Goal: Information Seeking & Learning: Learn about a topic

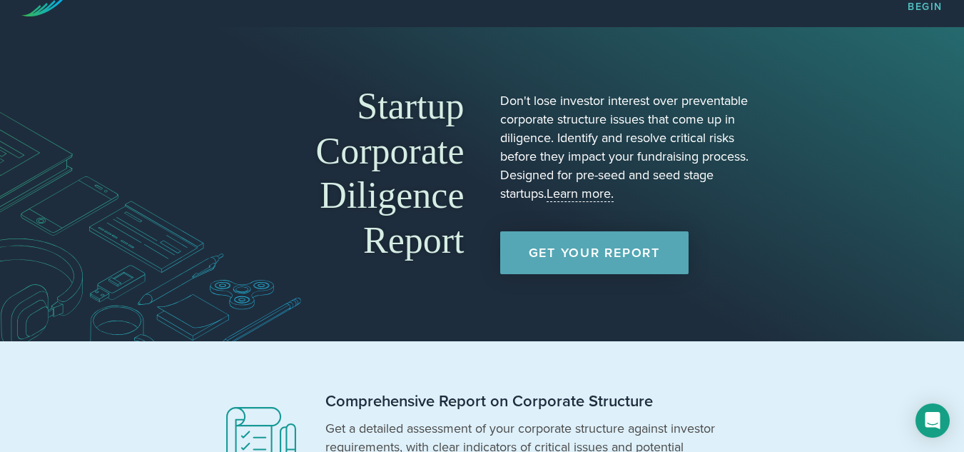
scroll to position [14, 0]
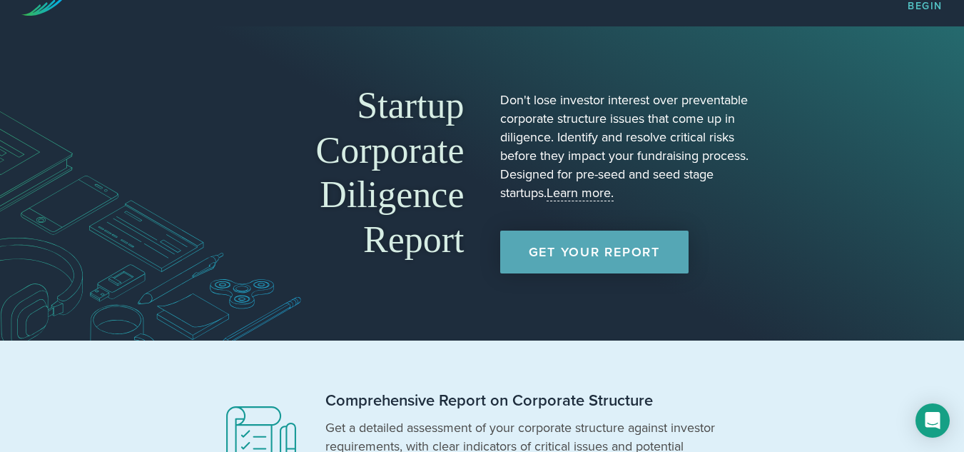
click at [579, 195] on link "Learn more." at bounding box center [580, 193] width 67 height 16
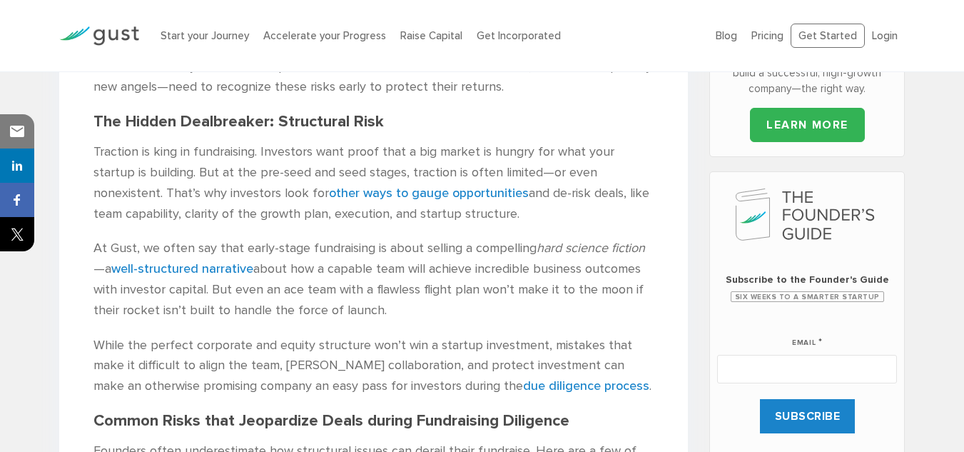
scroll to position [520, 0]
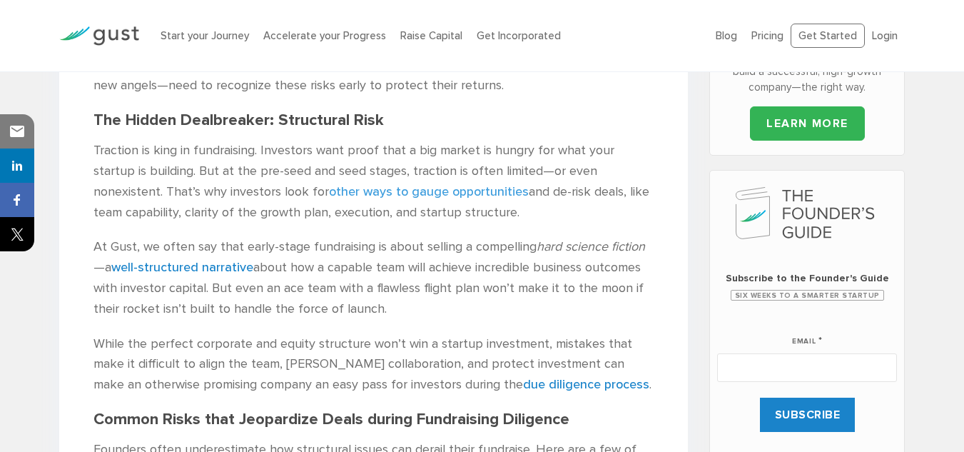
click at [334, 187] on link "other ways to gauge opportunities" at bounding box center [429, 191] width 200 height 15
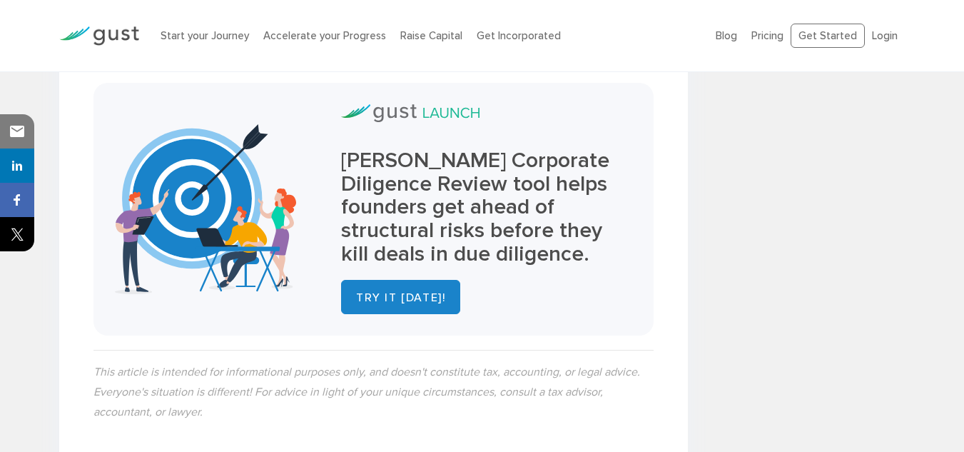
scroll to position [1636, 0]
